Goal: Task Accomplishment & Management: Manage account settings

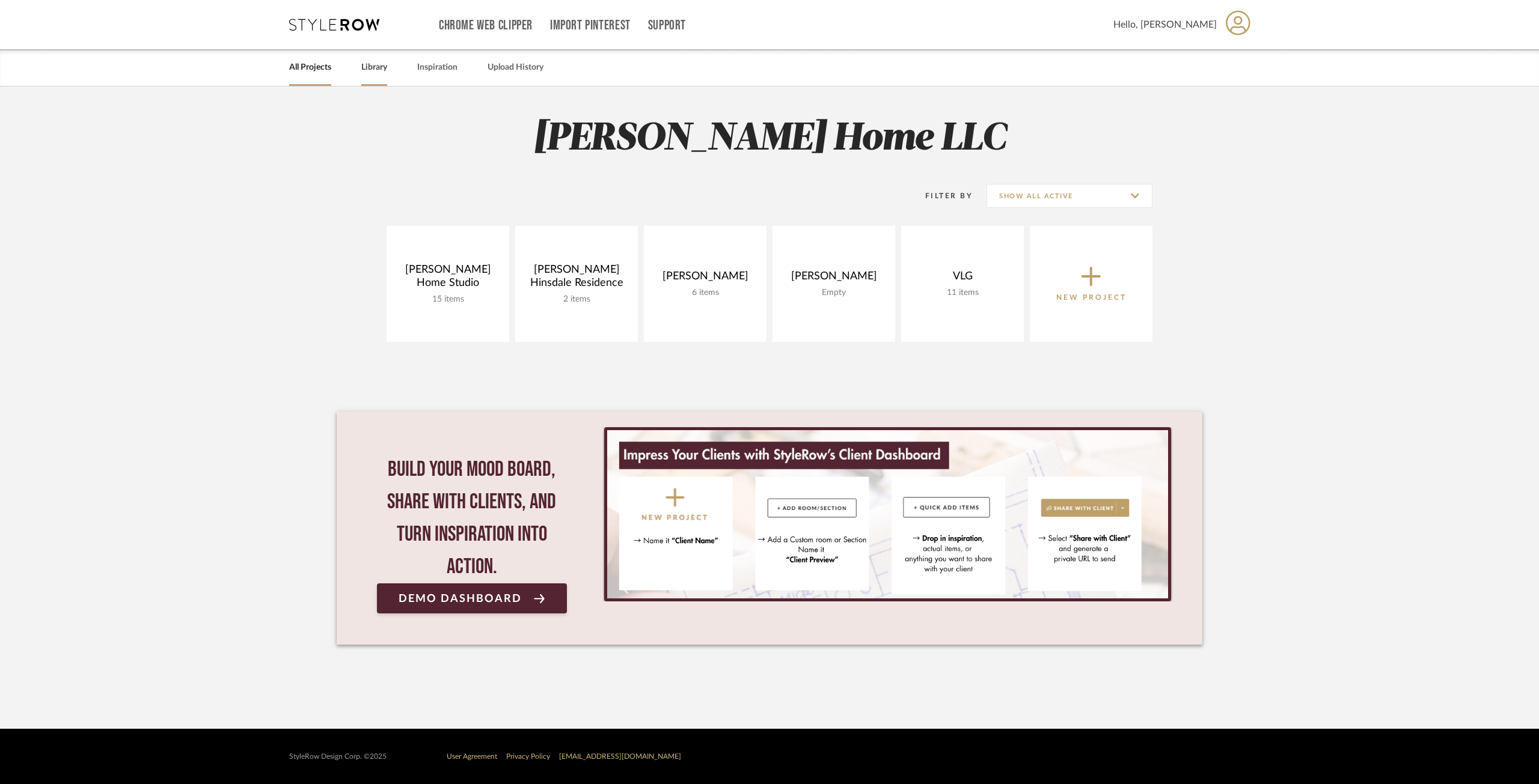
click at [379, 68] on link "Library" at bounding box center [374, 68] width 26 height 16
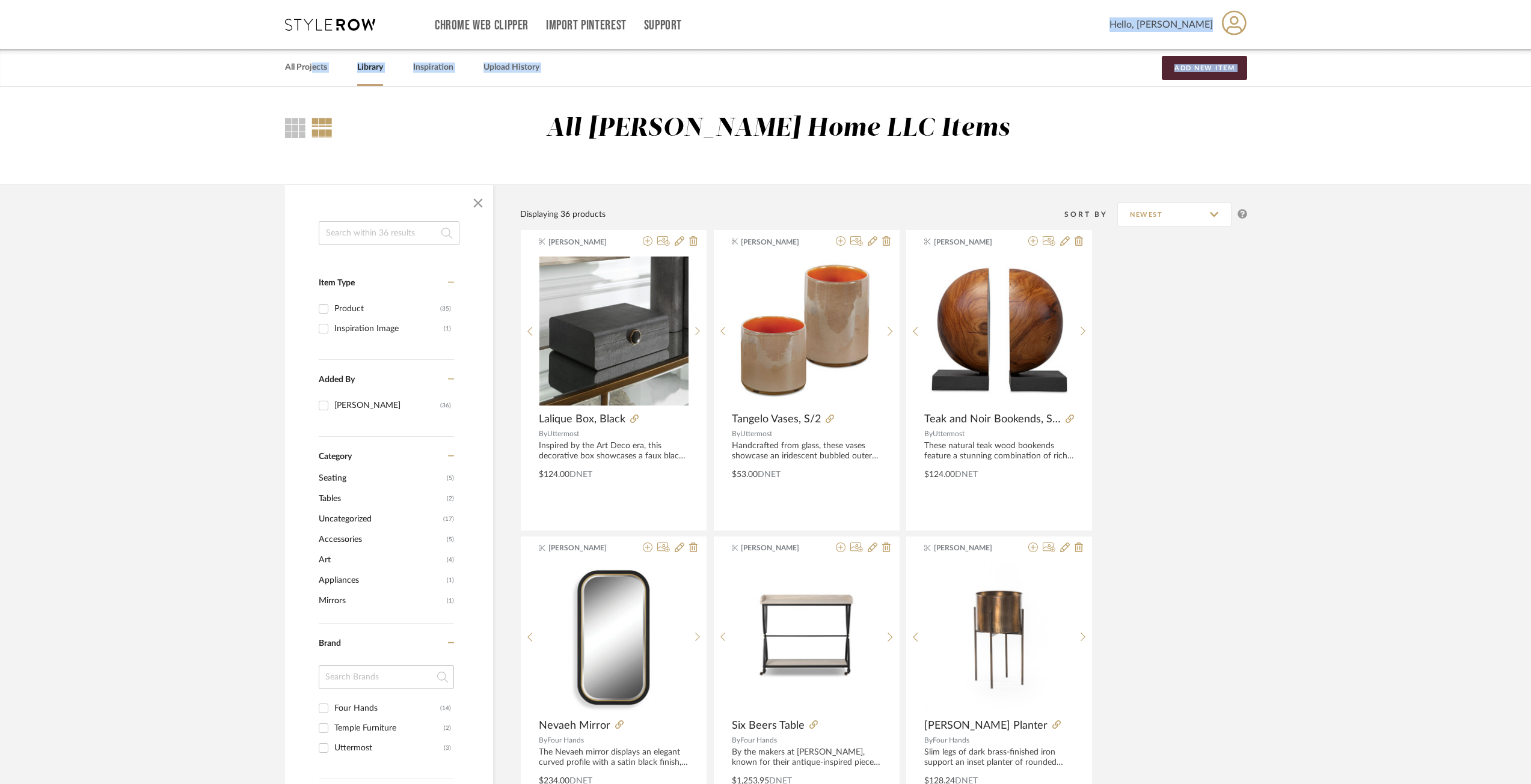
click at [221, 110] on div "All [PERSON_NAME] Home LLC Items" at bounding box center [766, 135] width 1531 height 98
click at [305, 66] on link "All Projects" at bounding box center [305, 68] width 42 height 16
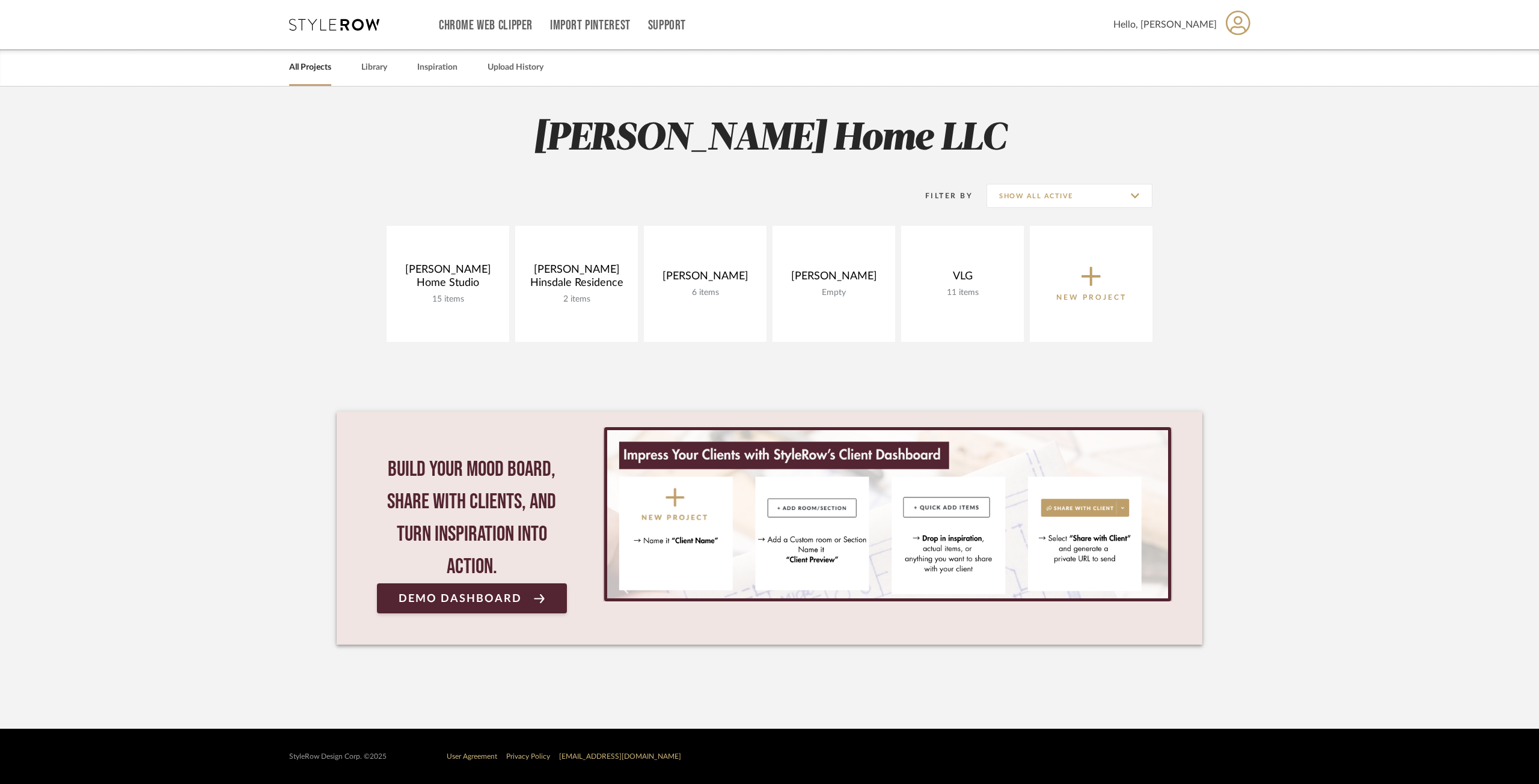
click at [1100, 278] on icon at bounding box center [1090, 276] width 19 height 25
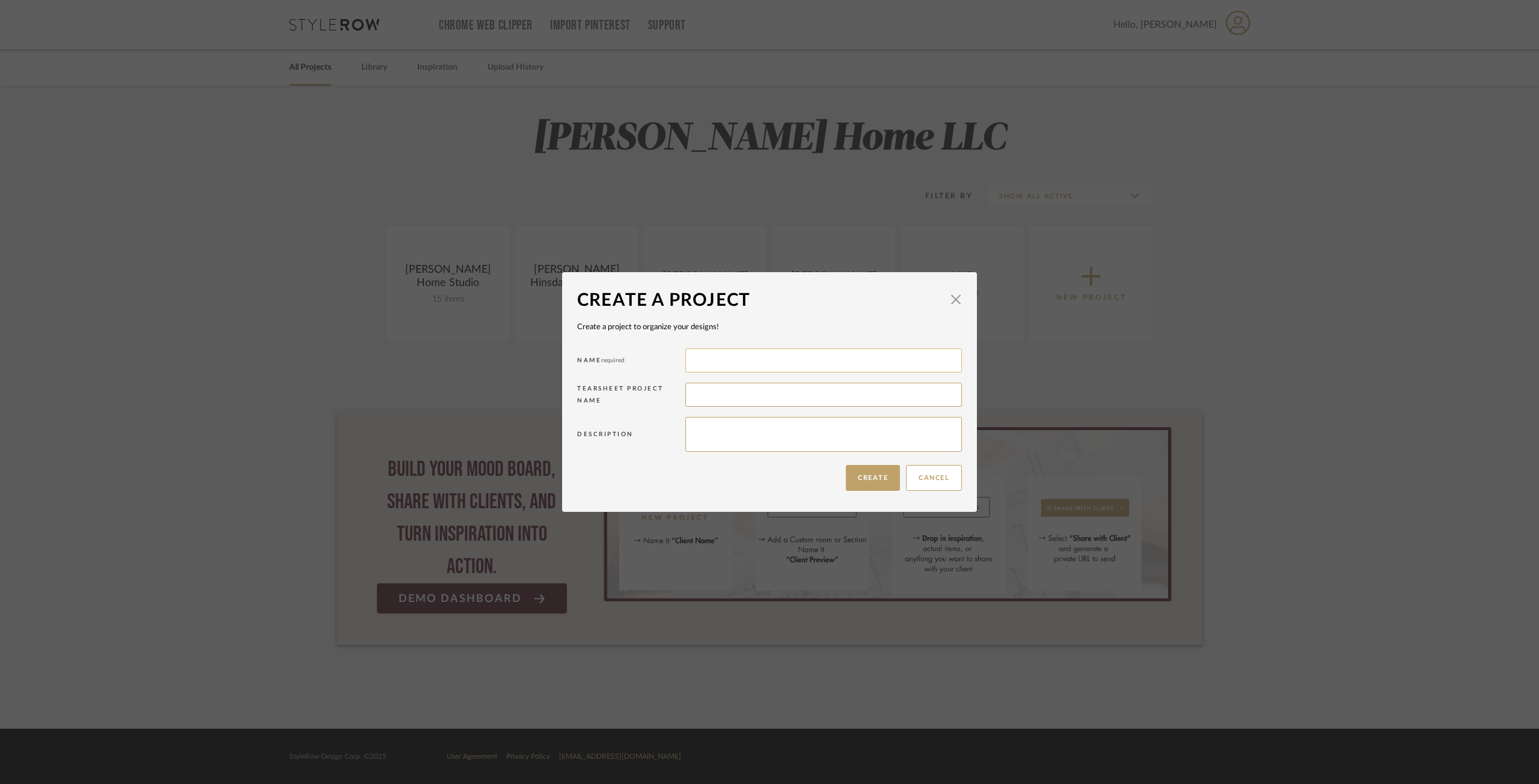
click at [738, 354] on input at bounding box center [824, 360] width 276 height 24
type input "[PERSON_NAME]"
click at [869, 485] on button "Create" at bounding box center [873, 478] width 54 height 26
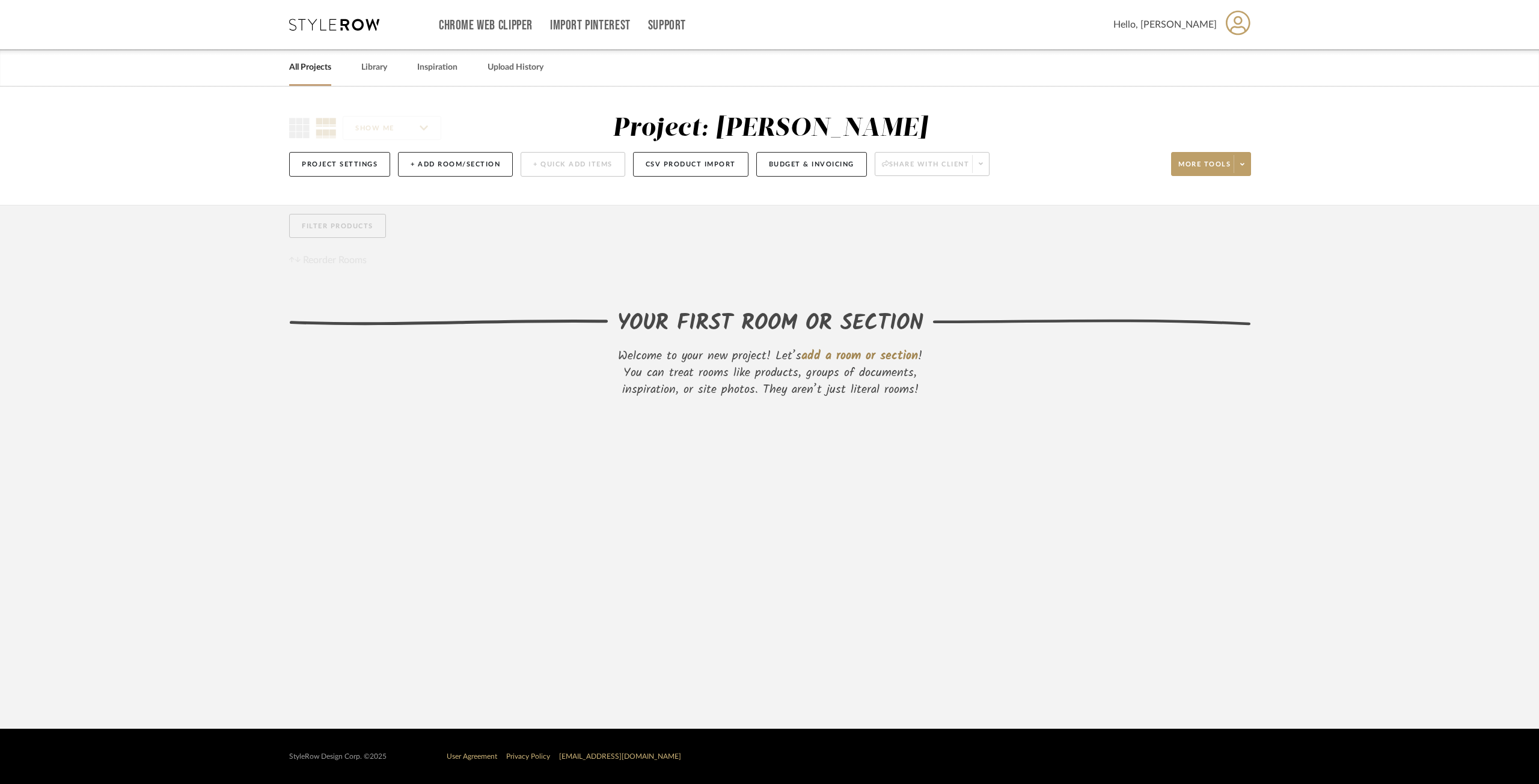
click at [762, 332] on div "YOUR FIRST ROOM OR SECTION" at bounding box center [770, 324] width 306 height 33
click at [445, 166] on button "+ Add Room/Section" at bounding box center [455, 164] width 115 height 25
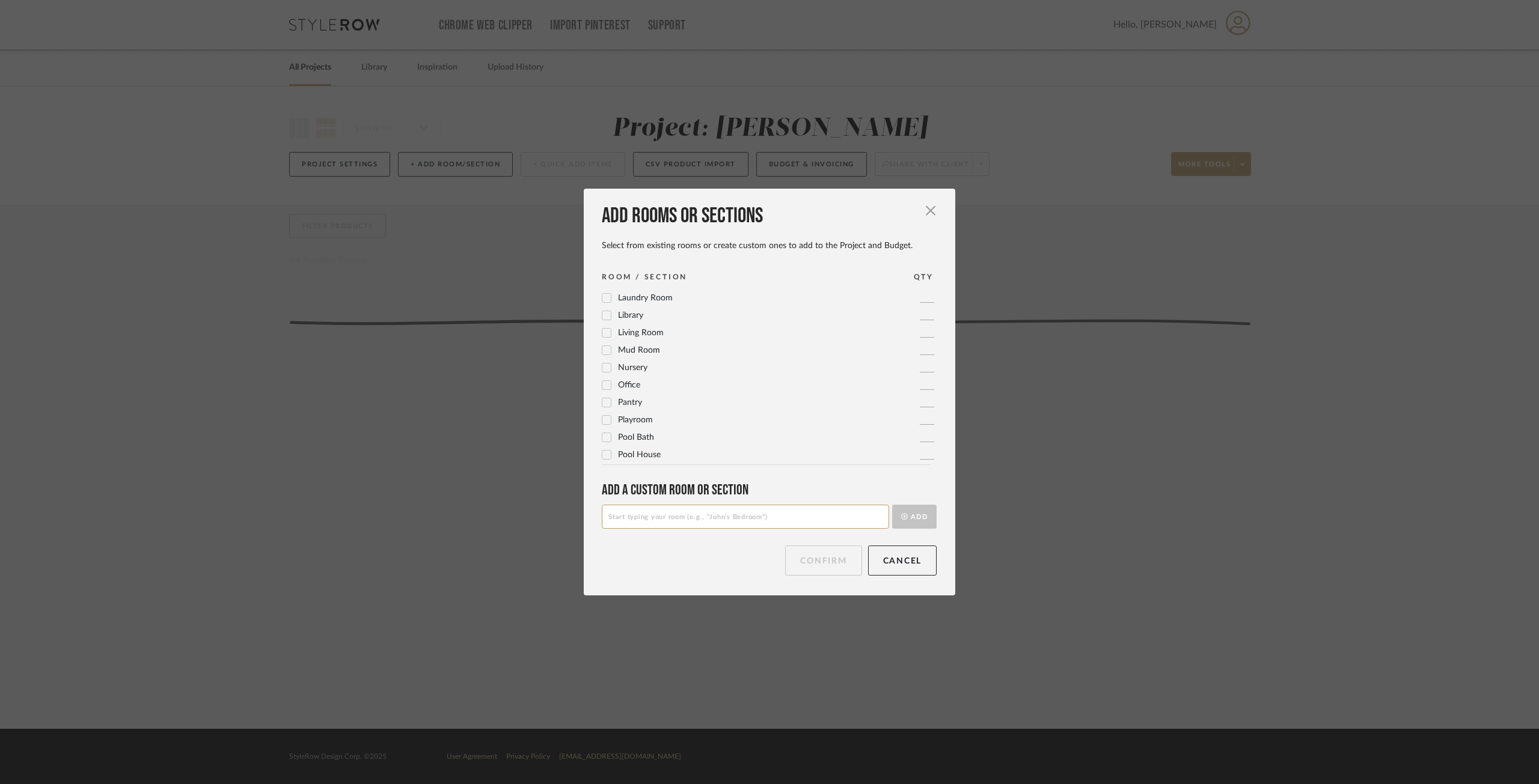
scroll to position [361, 0]
click at [694, 511] on input at bounding box center [746, 517] width 287 height 24
type input "Master Bathroom"
click at [903, 520] on button "Add" at bounding box center [915, 517] width 44 height 24
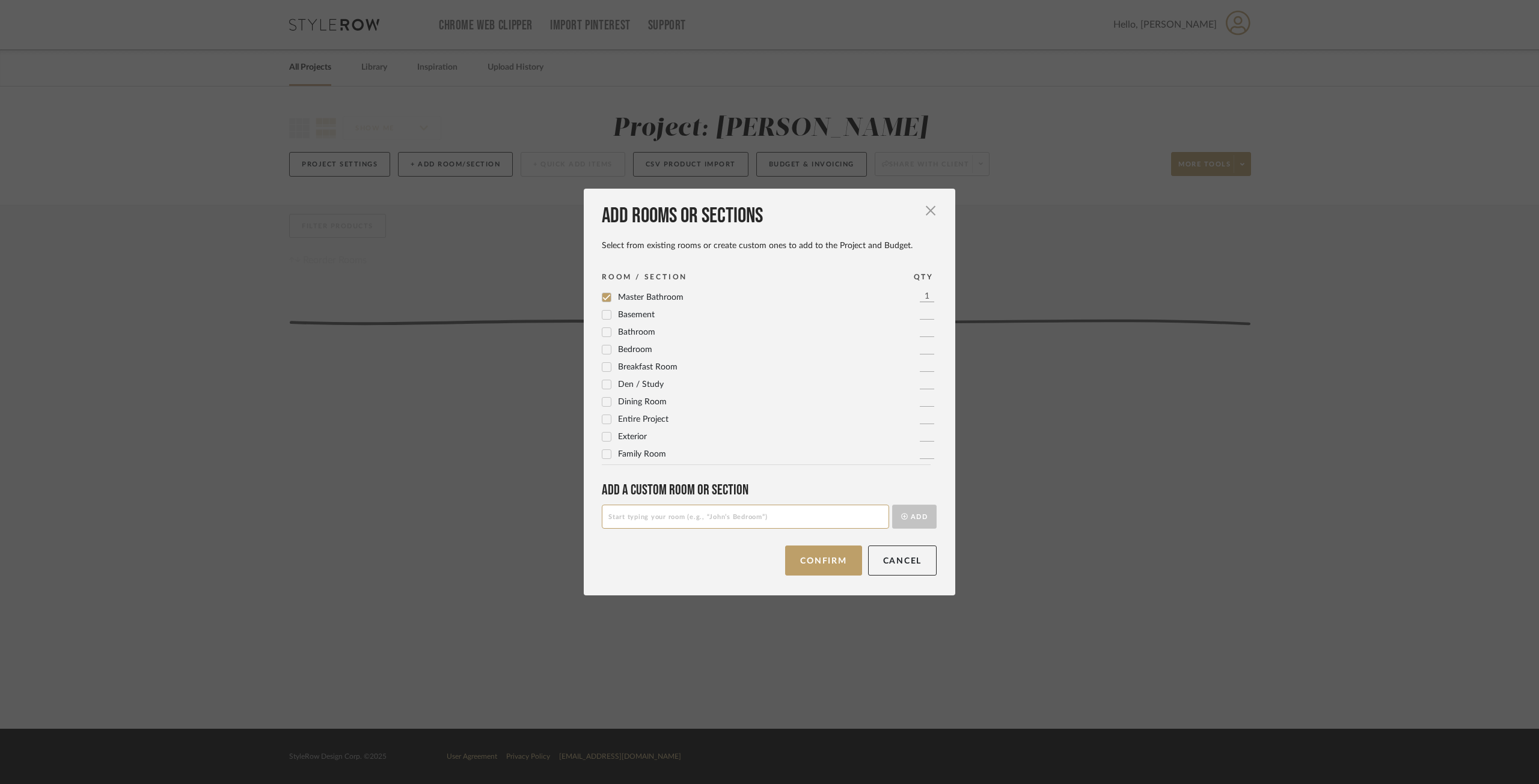
click at [667, 522] on input at bounding box center [746, 517] width 287 height 24
type input "Bathroom 2"
click at [929, 508] on button "Add" at bounding box center [915, 517] width 44 height 24
click at [739, 522] on input at bounding box center [746, 517] width 287 height 24
type input "Bathroom 3"
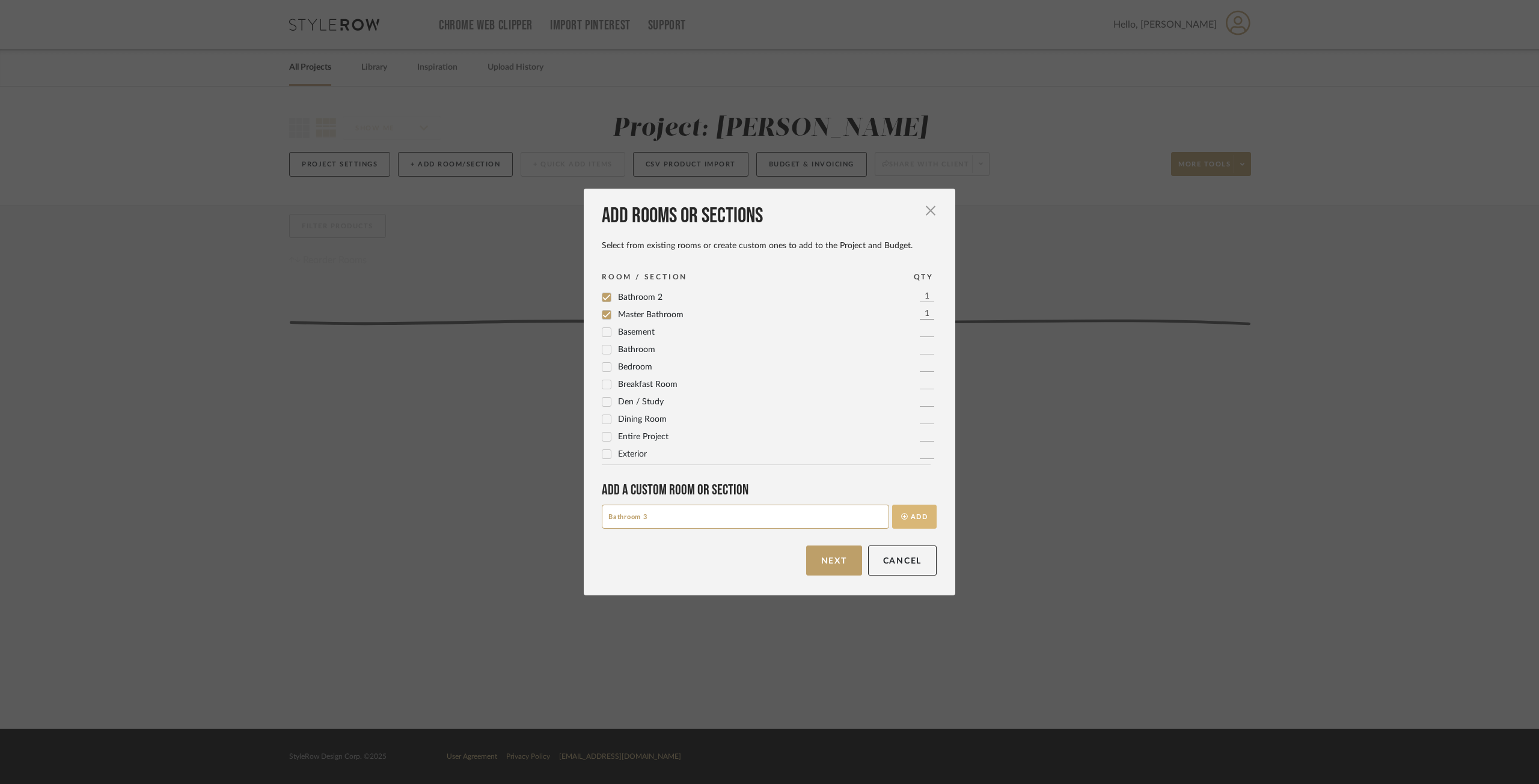
click at [906, 513] on button "Add" at bounding box center [915, 517] width 44 height 24
click at [614, 516] on input at bounding box center [746, 517] width 287 height 24
type input "Kitchen"
click at [905, 507] on button "Add" at bounding box center [915, 517] width 44 height 24
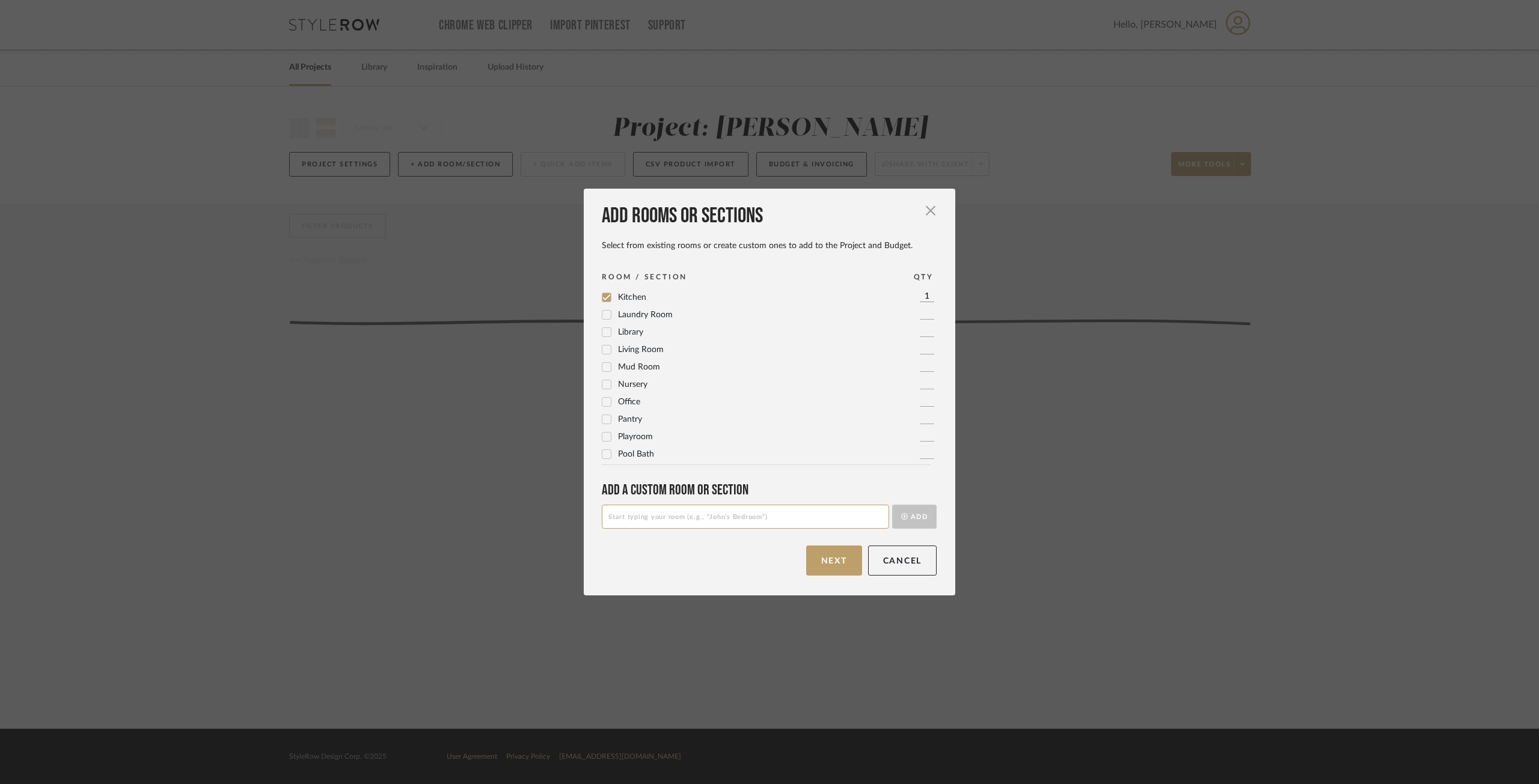
click at [701, 516] on input at bounding box center [746, 517] width 287 height 24
type input "Bar"
click at [911, 517] on button "Add" at bounding box center [915, 517] width 44 height 24
click at [699, 522] on input at bounding box center [746, 517] width 287 height 24
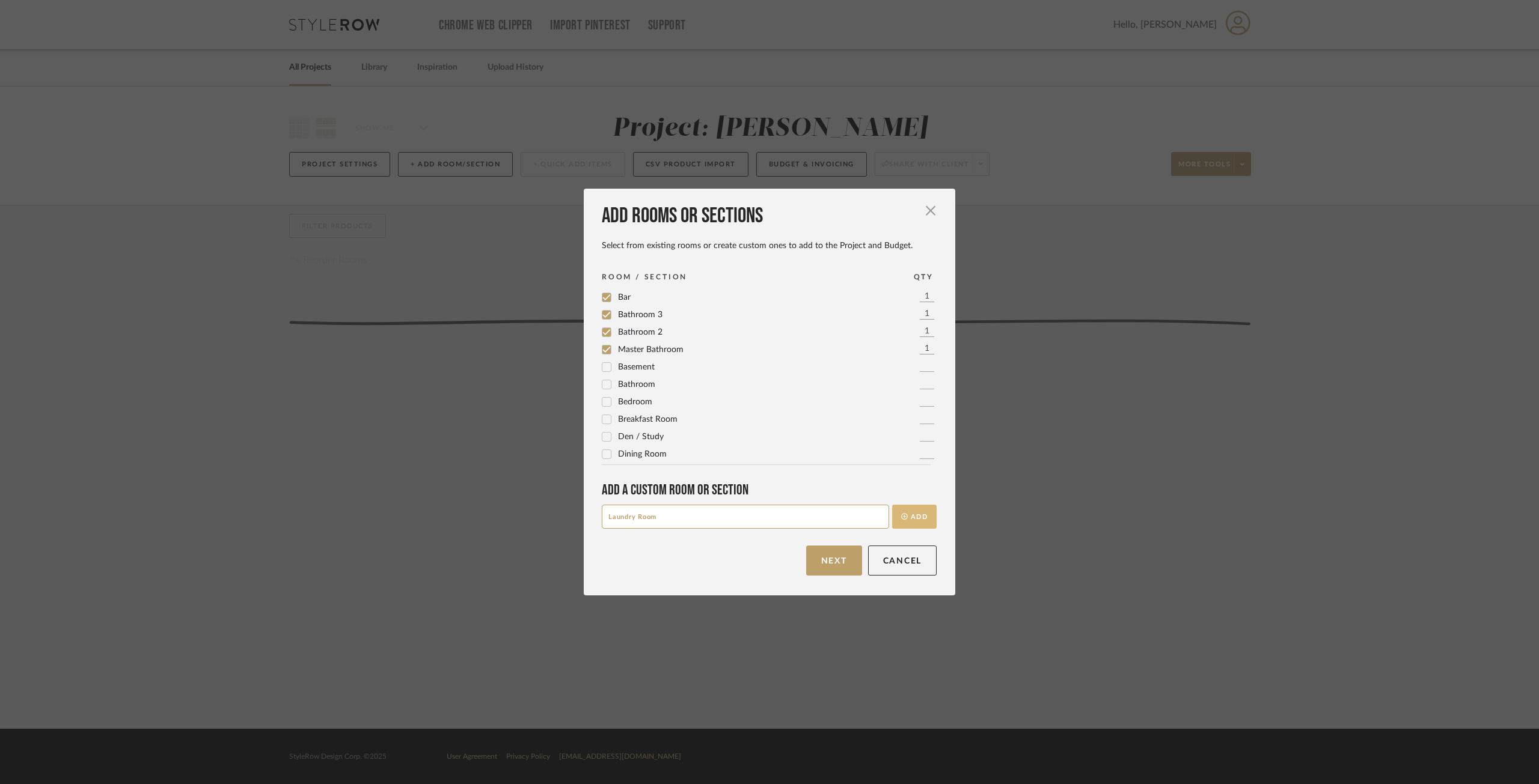
type input "Laundry Room"
click at [916, 517] on button "Add" at bounding box center [915, 517] width 44 height 24
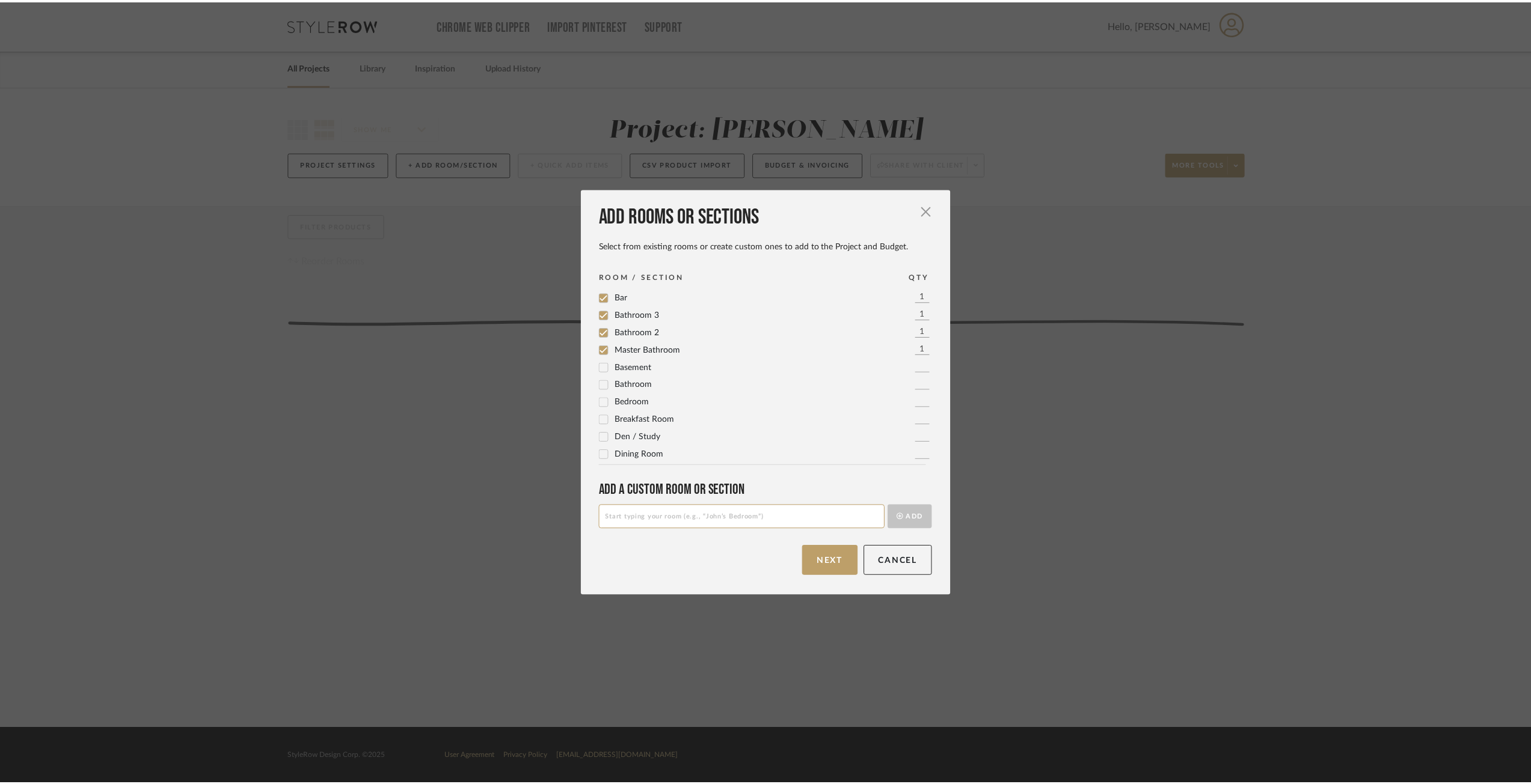
scroll to position [401, 0]
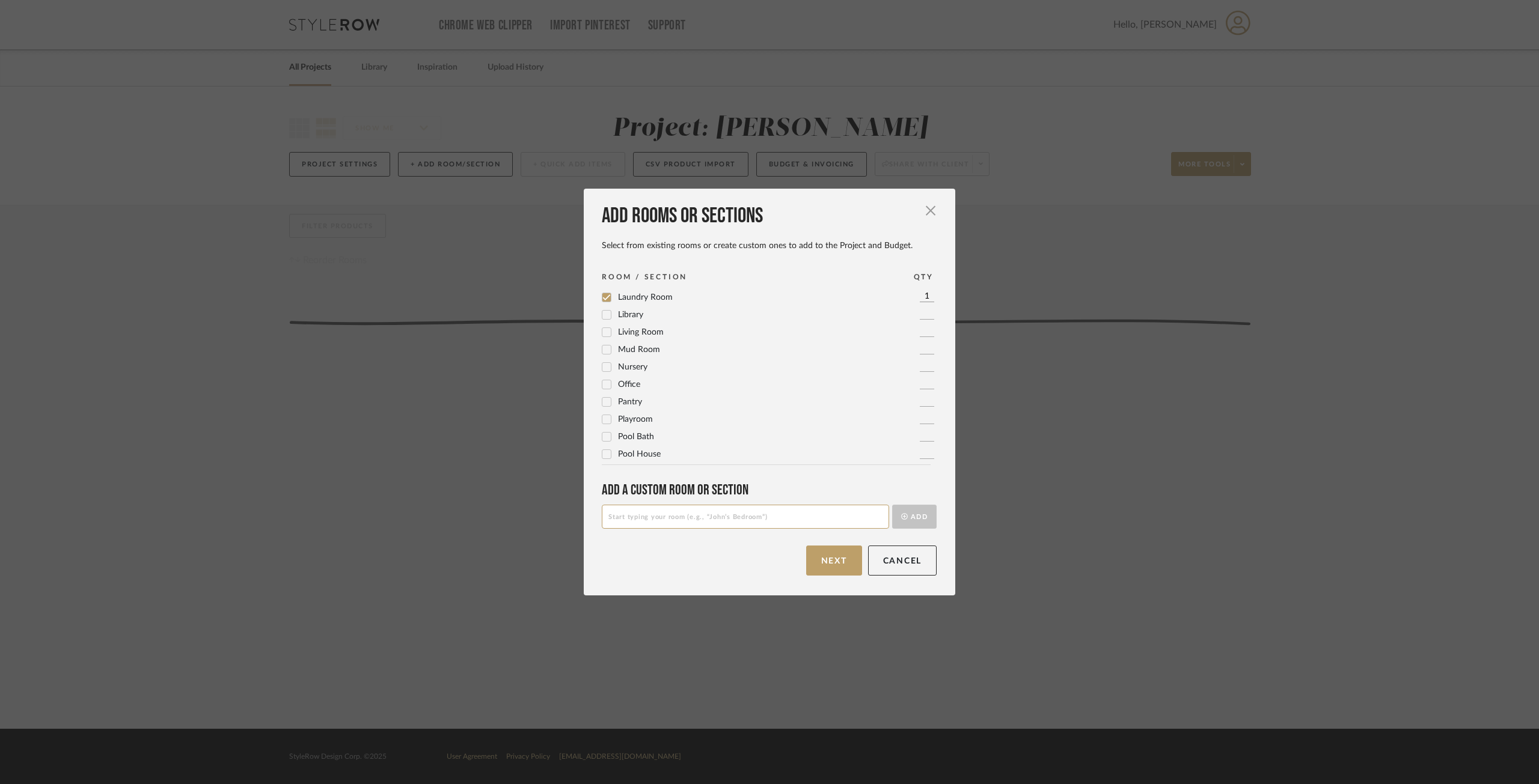
click at [836, 566] on button "Next" at bounding box center [834, 560] width 56 height 30
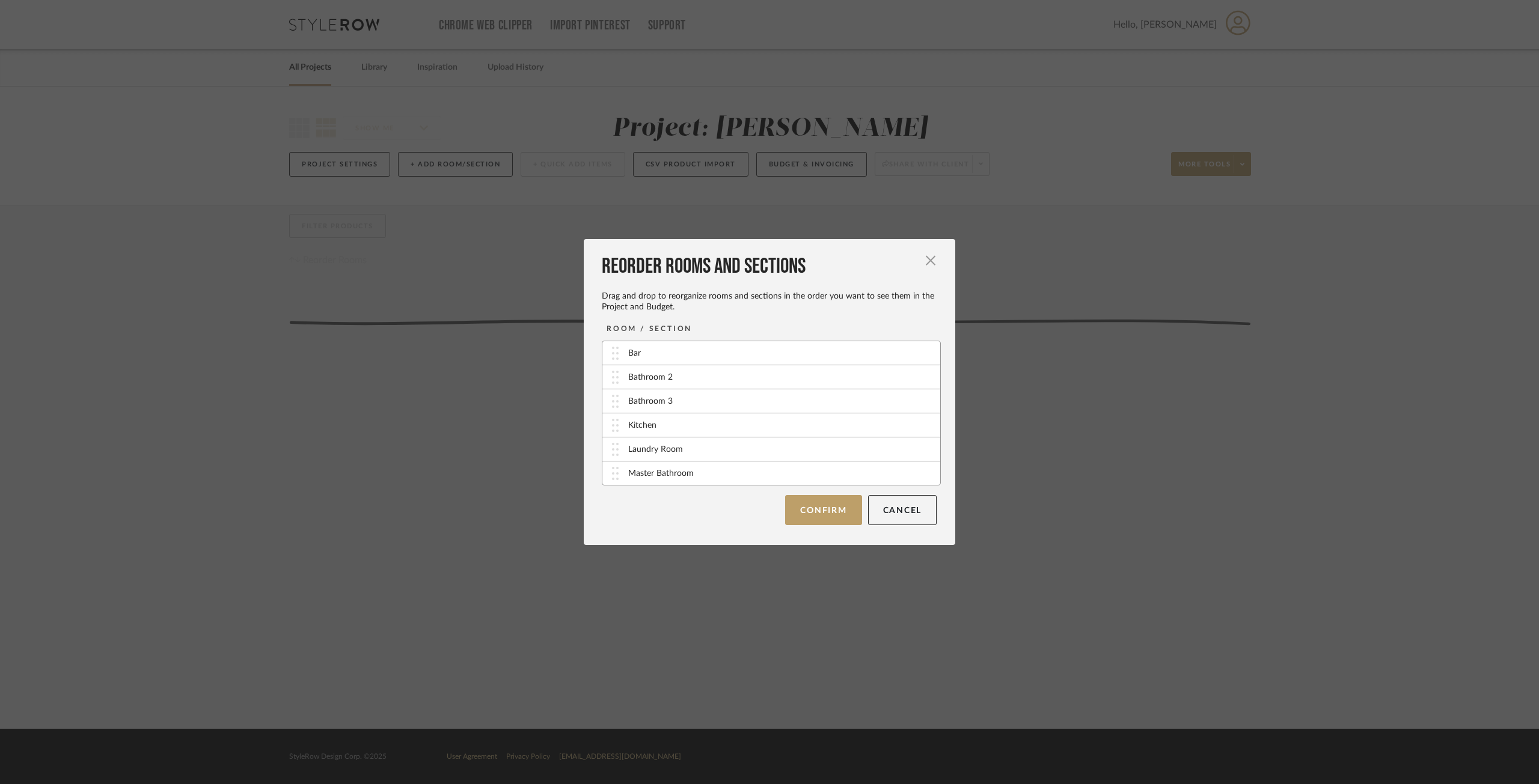
click at [839, 517] on button "Confirm" at bounding box center [823, 510] width 76 height 30
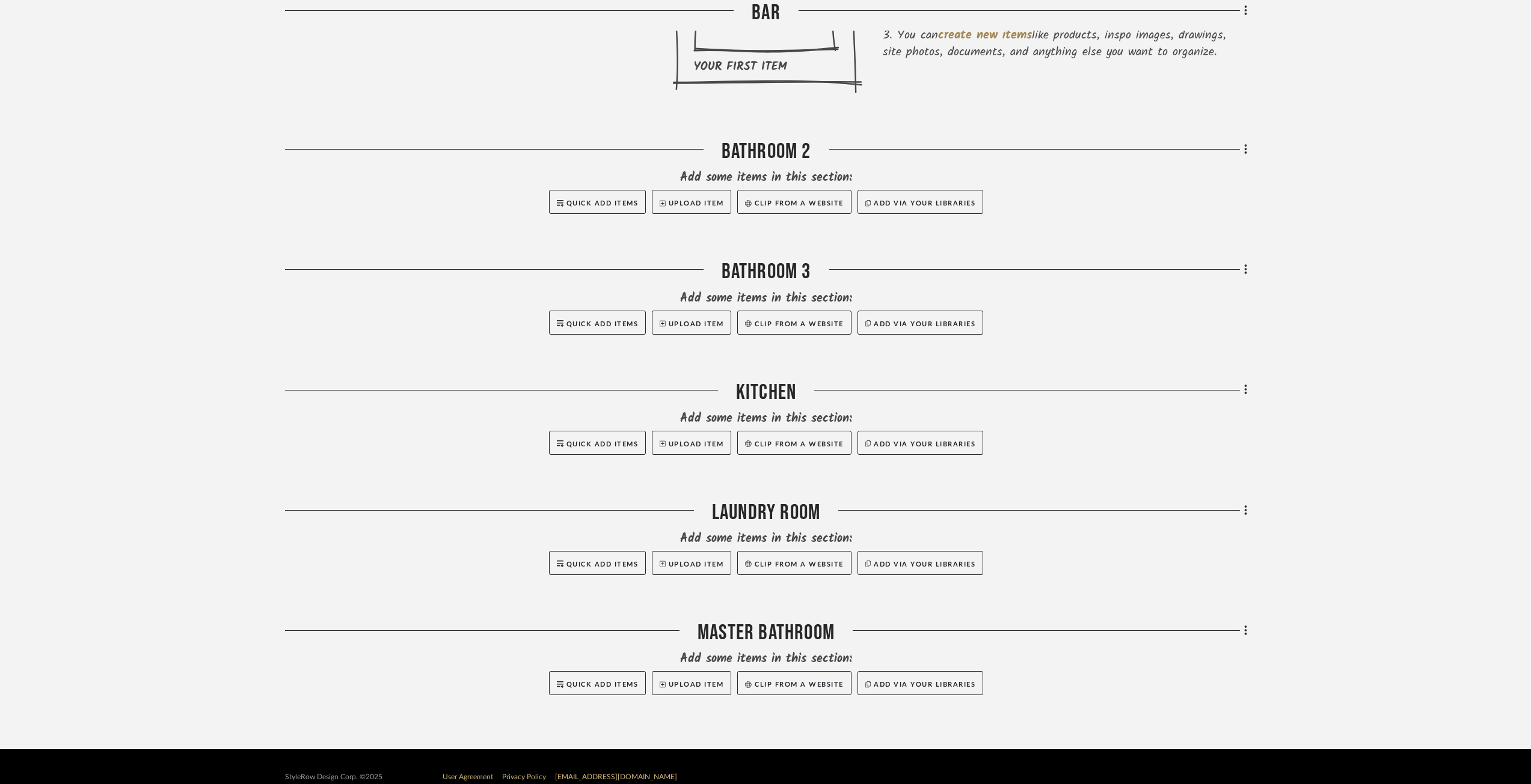
scroll to position [463, 0]
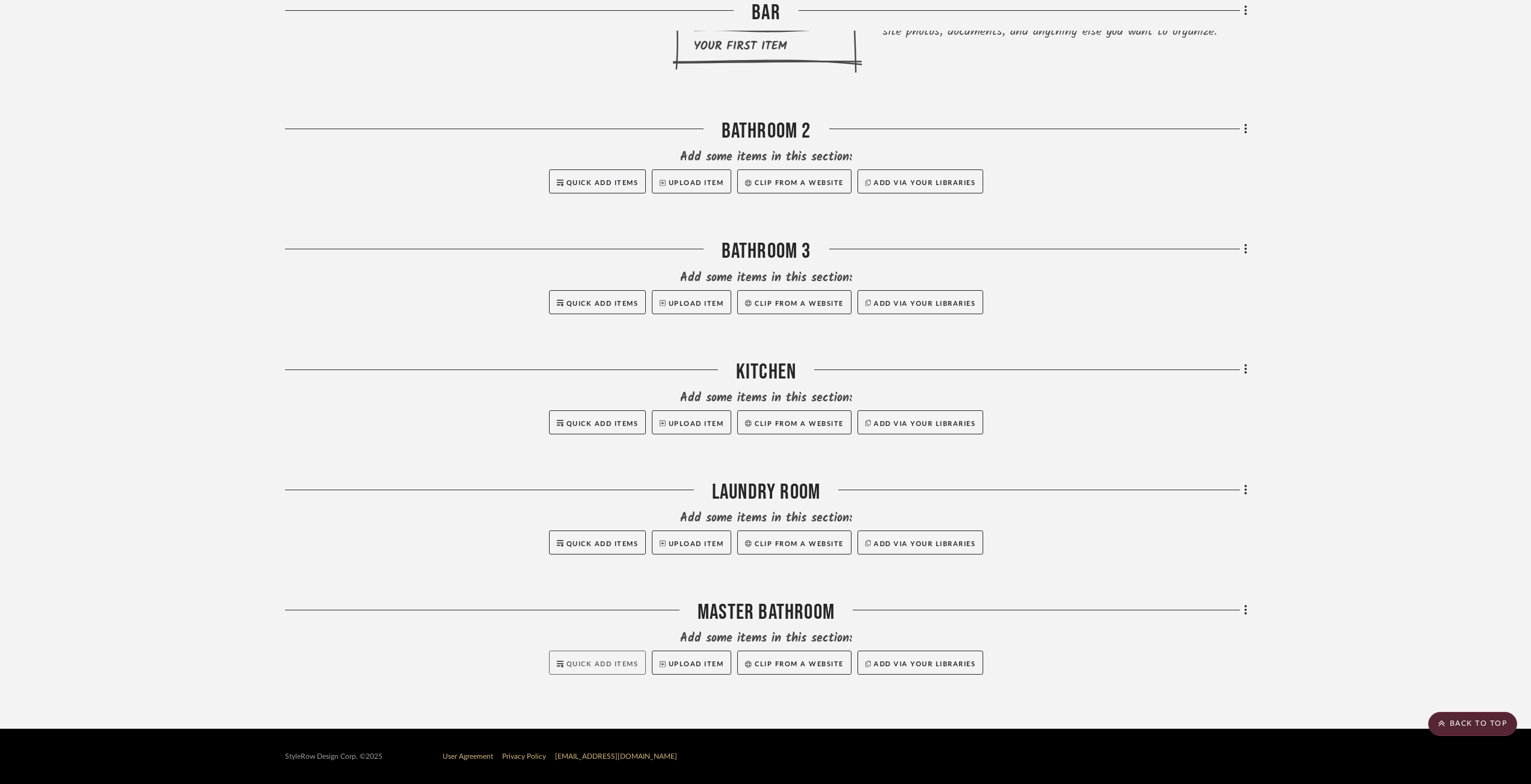
click at [591, 567] on button "Quick Add Items" at bounding box center [597, 663] width 98 height 24
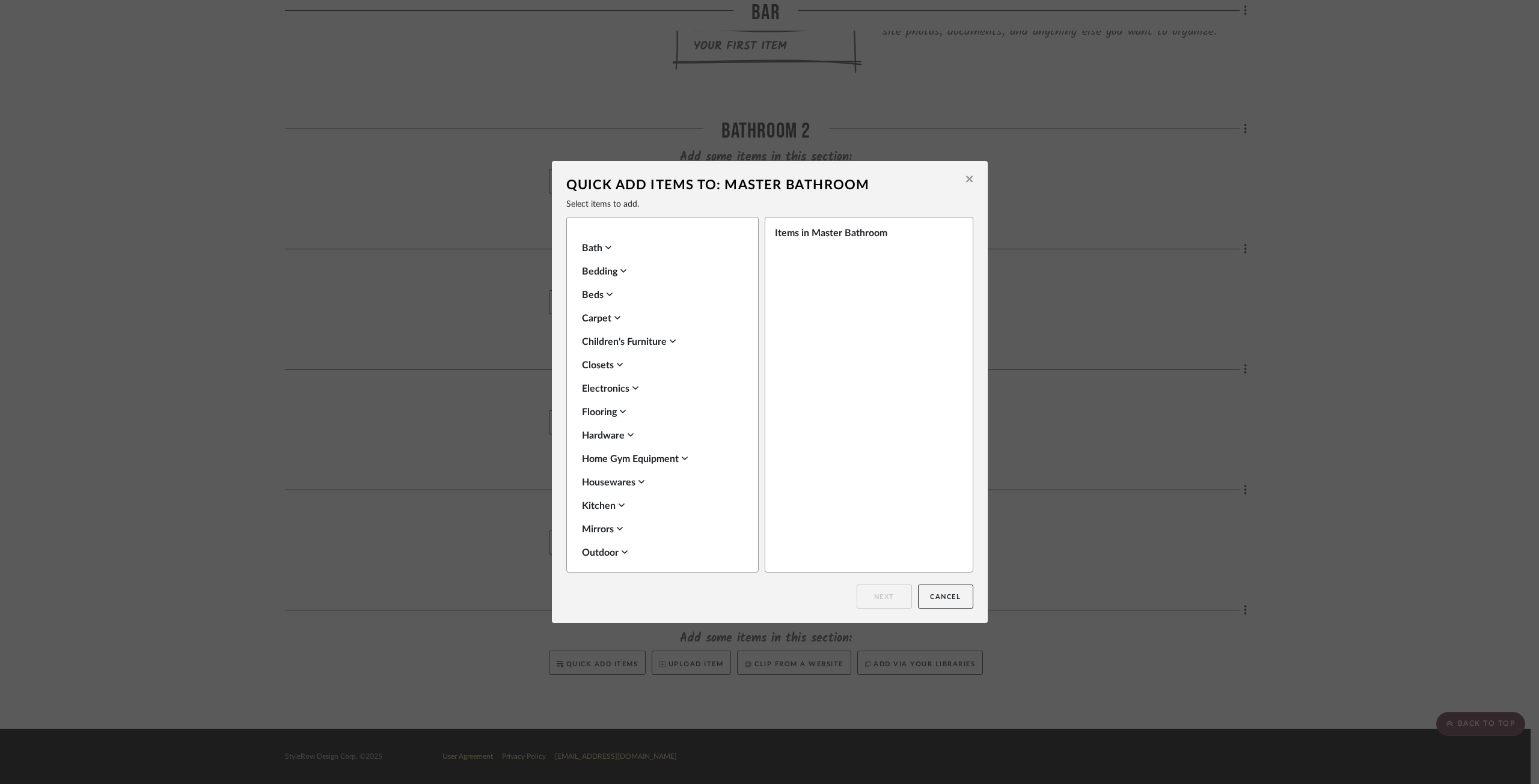
scroll to position [0, 0]
click at [966, 177] on icon at bounding box center [970, 179] width 7 height 11
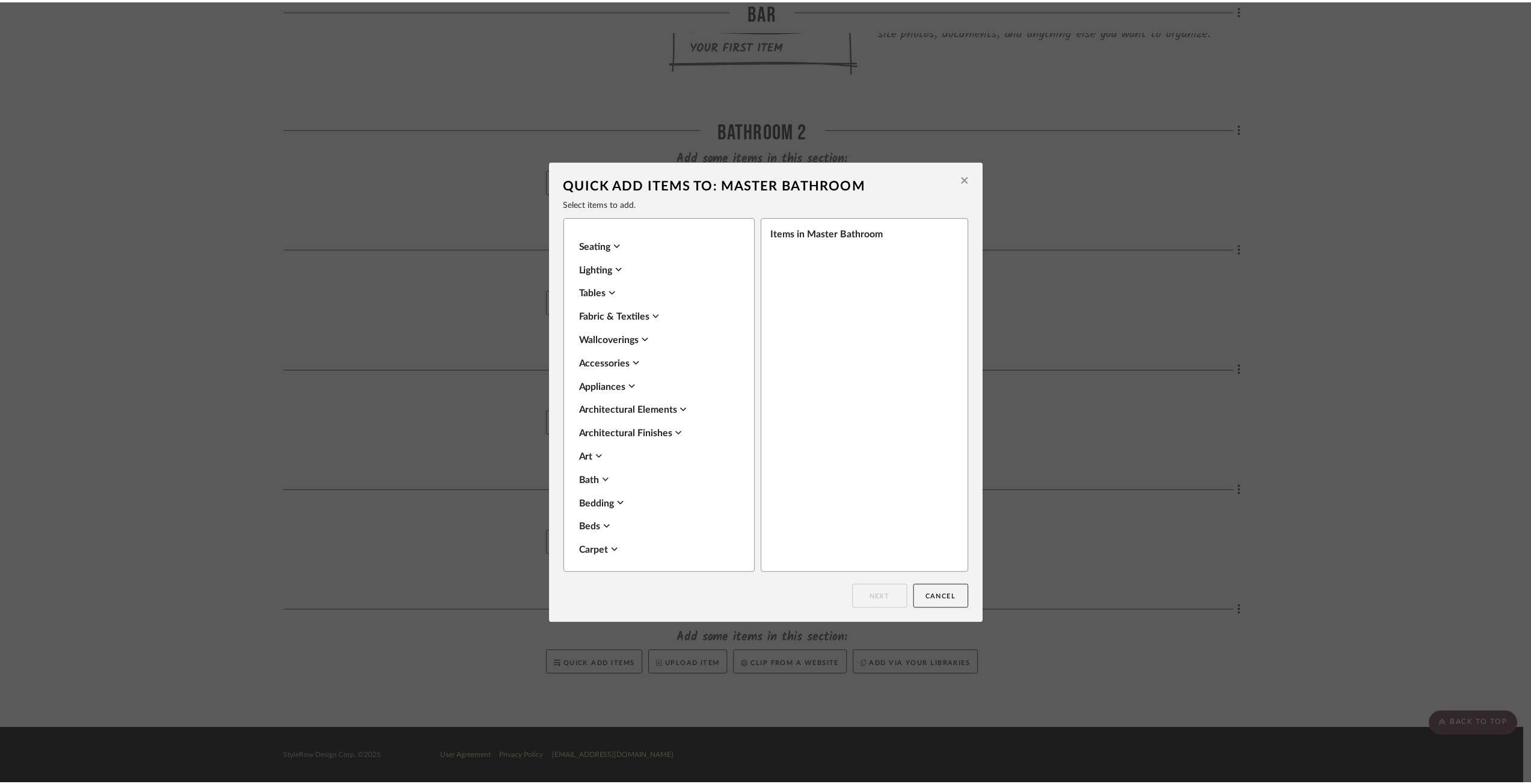
scroll to position [463, 0]
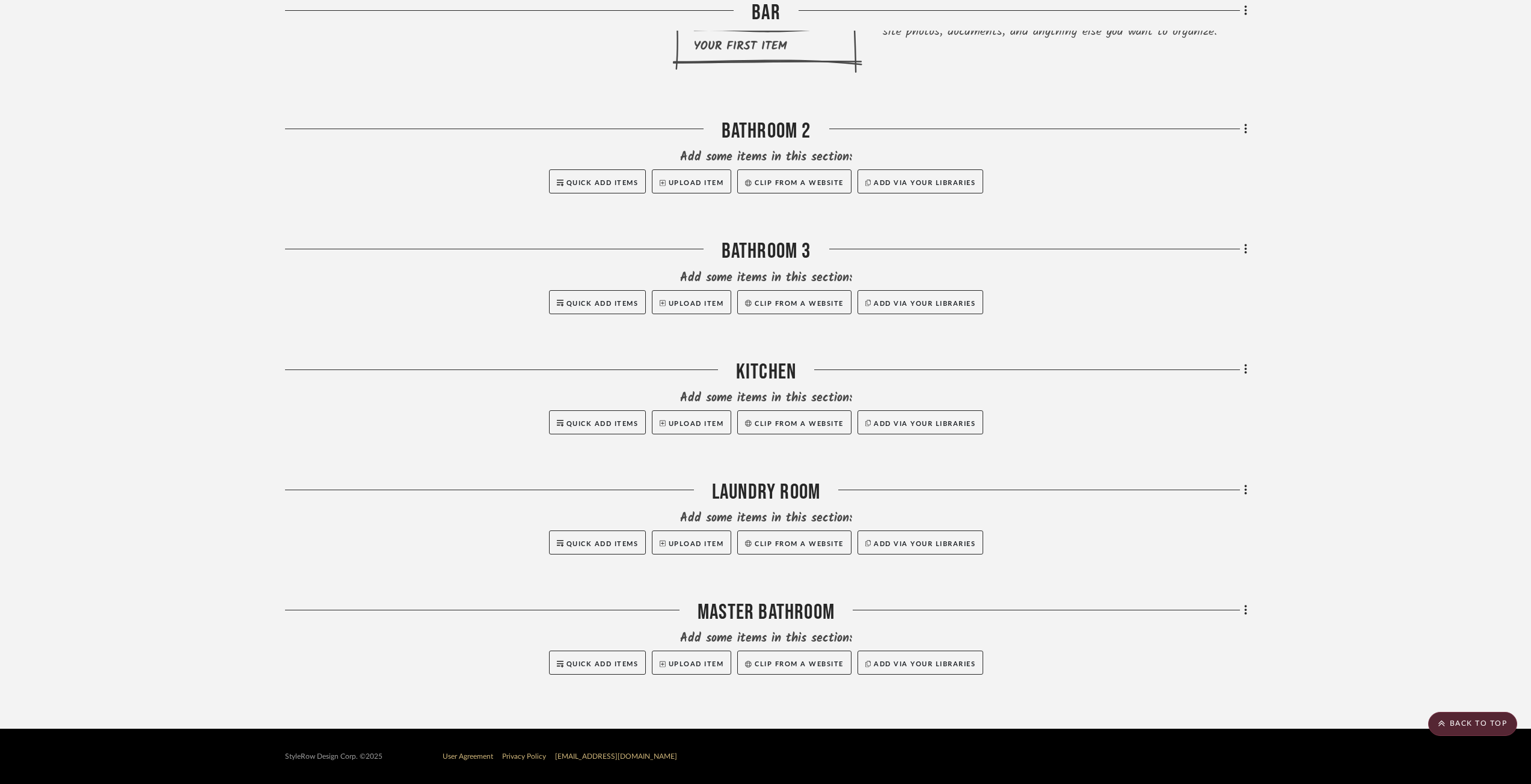
click at [1145, 567] on div "Filter by keyword, category or name prior to exporting to Excel or Bulk Actions…" at bounding box center [765, 236] width 997 height 987
click at [1145, 567] on icon at bounding box center [1245, 610] width 2 height 10
click at [1145, 372] on span "Add New Item" at bounding box center [1184, 376] width 53 height 10
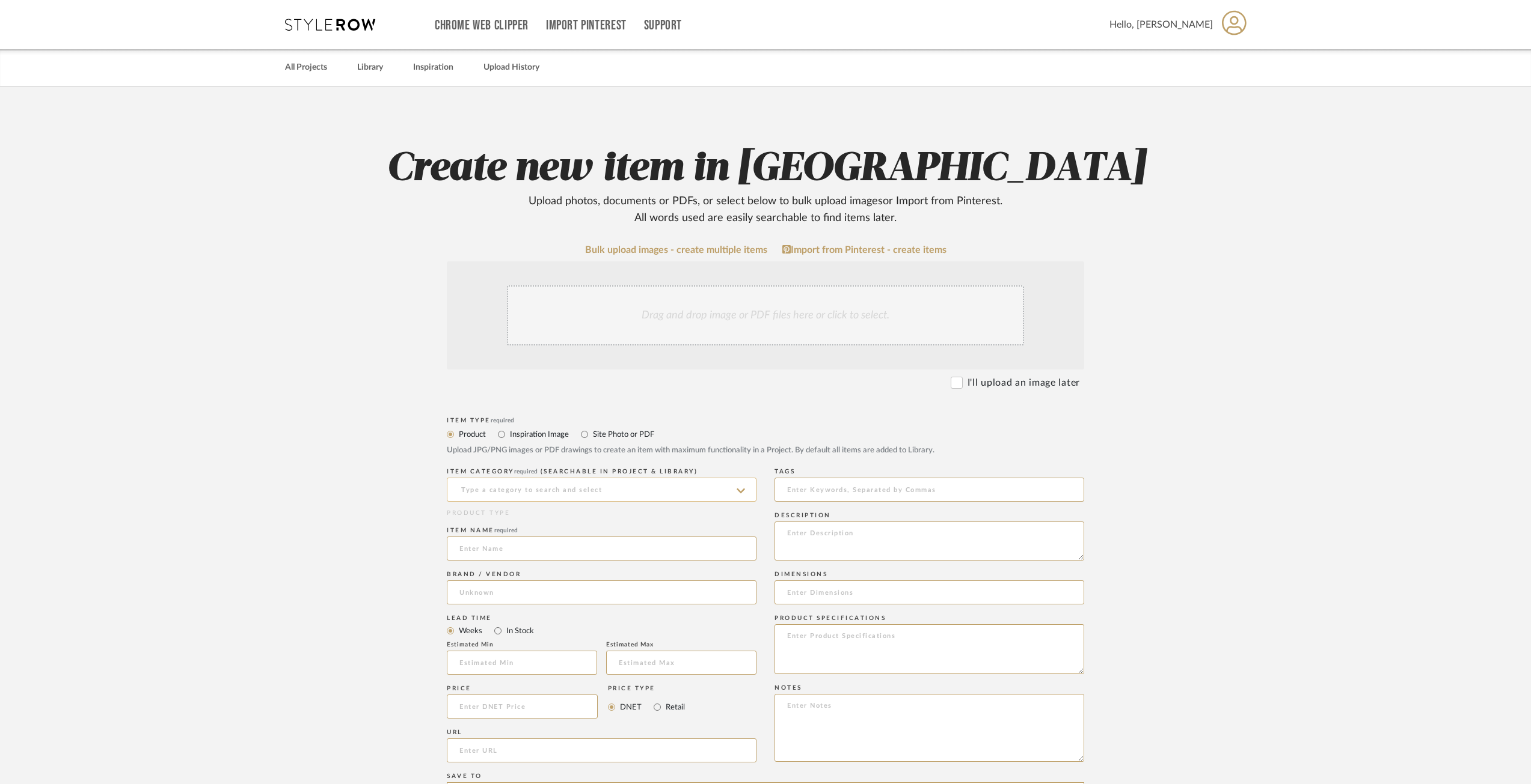
click at [573, 495] on input at bounding box center [601, 490] width 309 height 24
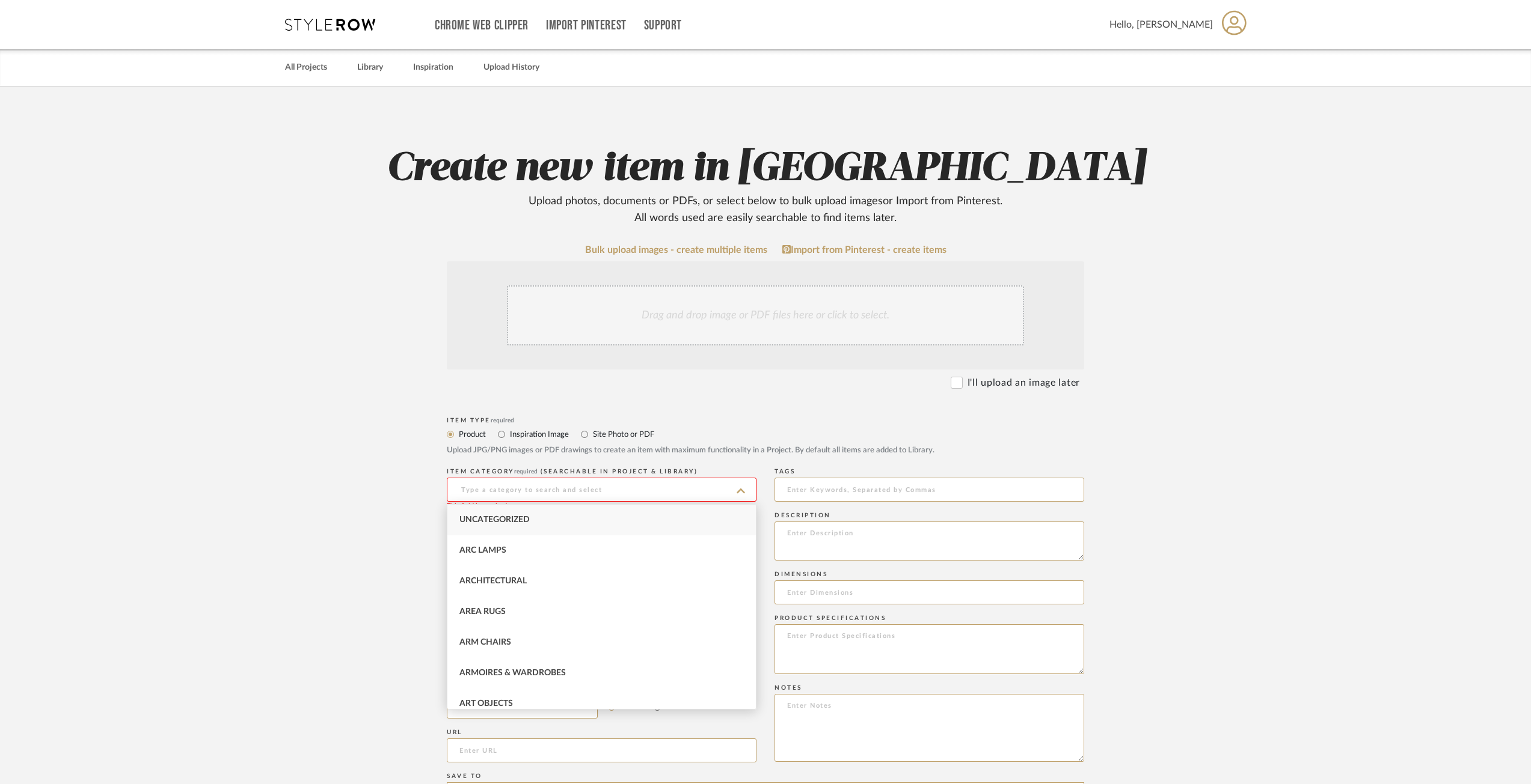
click at [577, 485] on input at bounding box center [601, 490] width 309 height 24
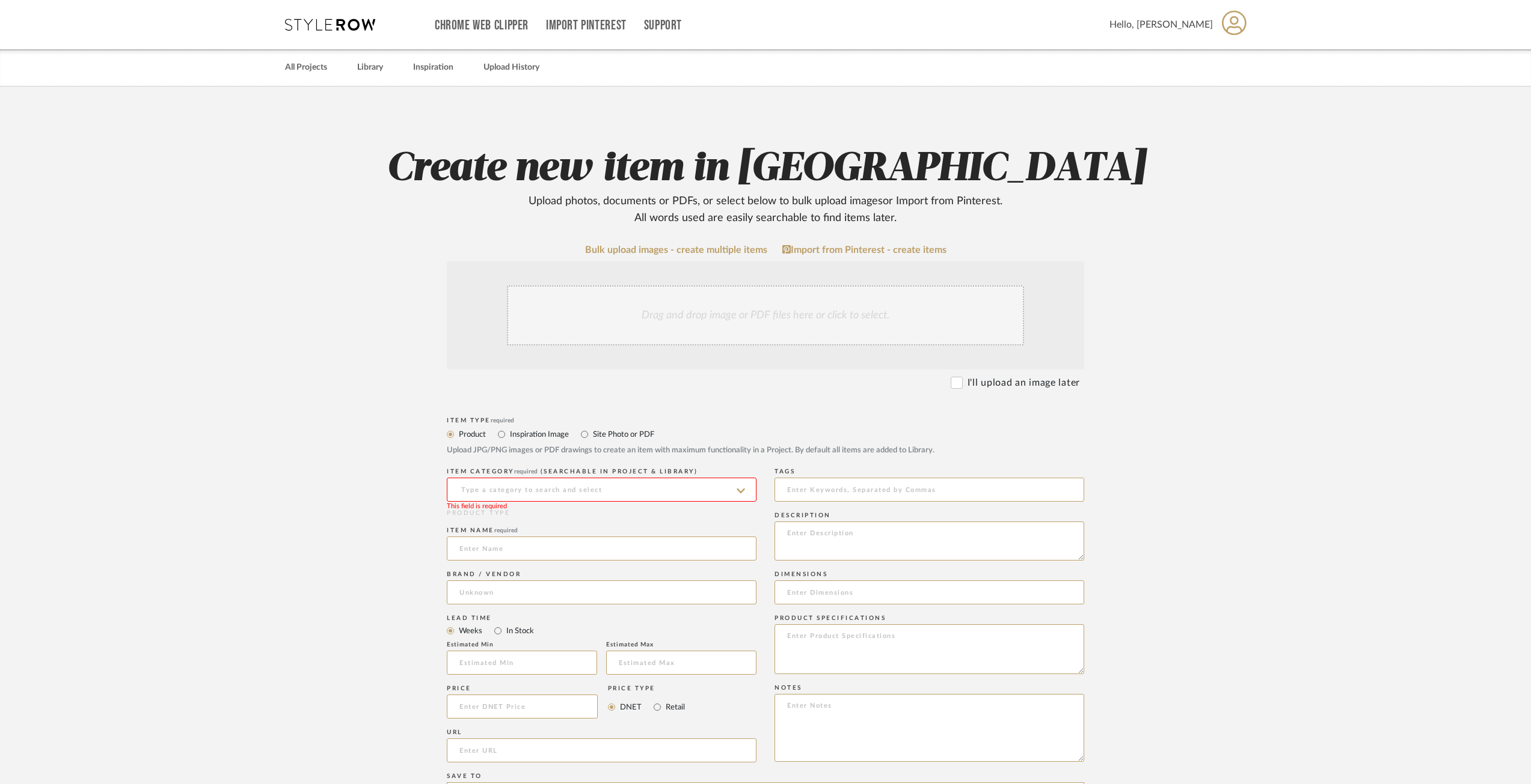
click at [568, 486] on input at bounding box center [601, 490] width 309 height 24
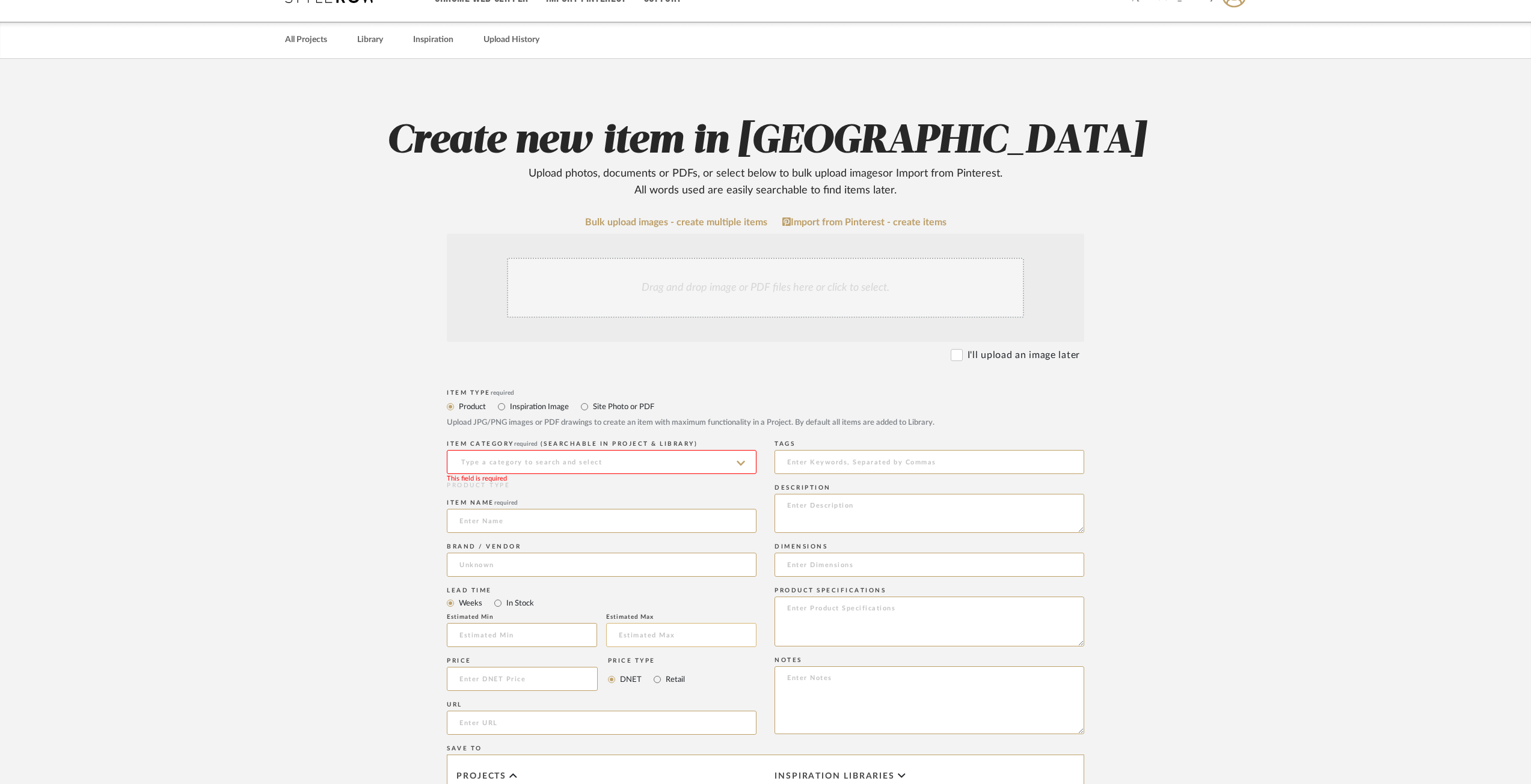
scroll to position [60, 0]
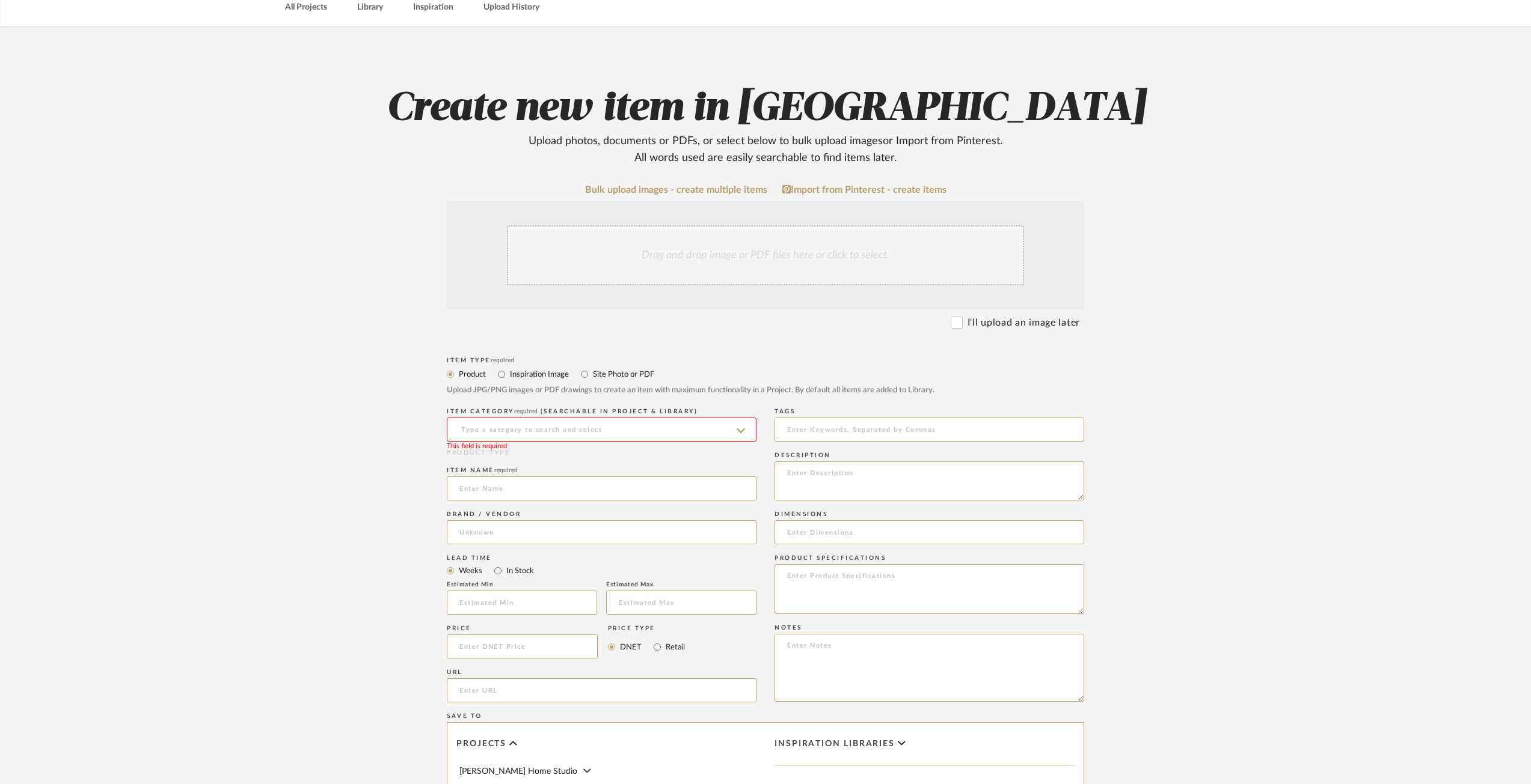
click at [605, 435] on input at bounding box center [601, 429] width 309 height 24
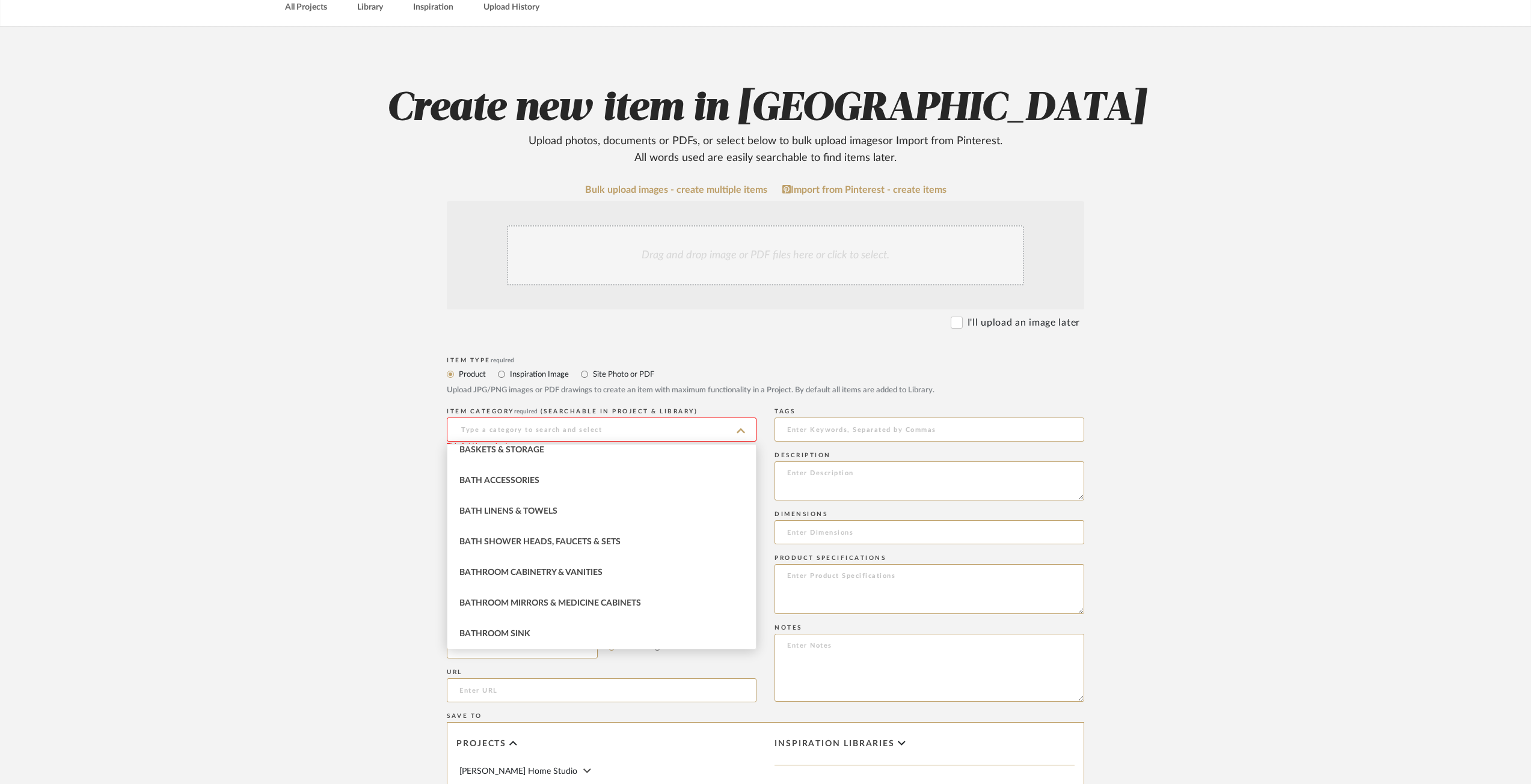
scroll to position [562, 0]
click at [574, 567] on span "Bathroom Cabinetry & Vanities" at bounding box center [531, 572] width 143 height 8
type input "Bathroom Cabinetry & Vanities"
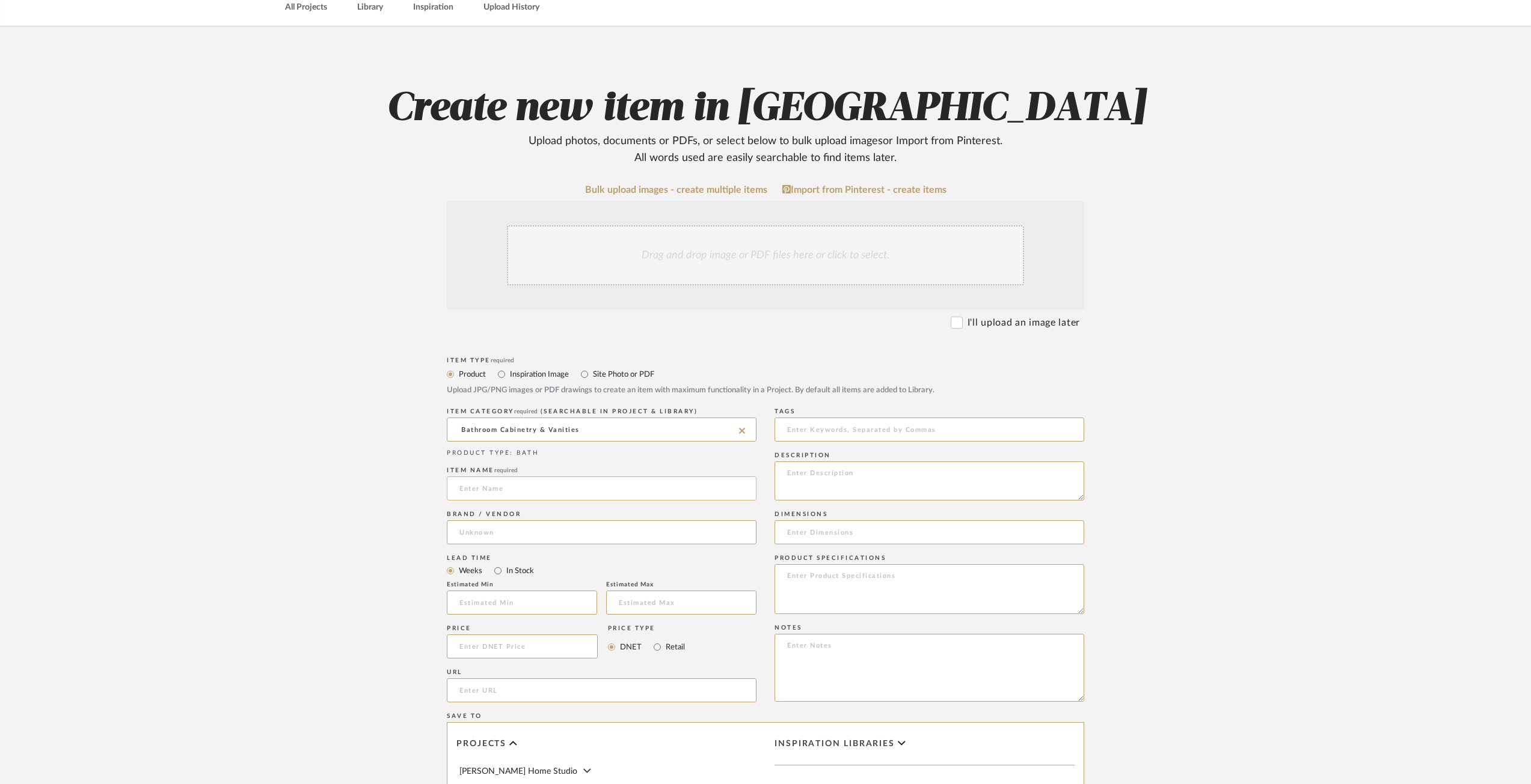
click at [547, 492] on input at bounding box center [601, 488] width 309 height 24
type input "Bathroom Hardware"
